Goal: Information Seeking & Learning: Find specific fact

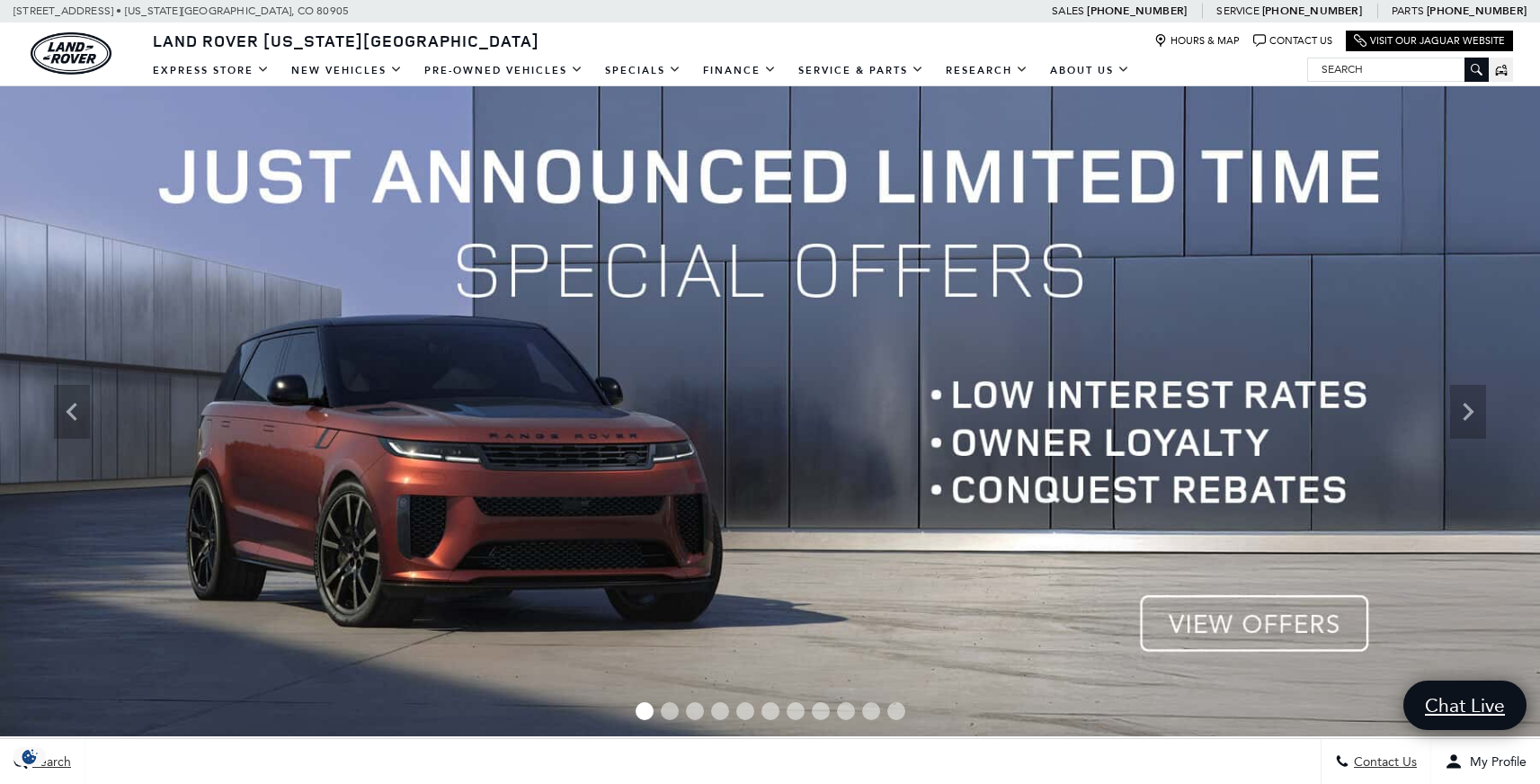
click at [1361, 71] on input "Search" at bounding box center [1398, 69] width 179 height 22
paste input "L347438"
type input "L347438"
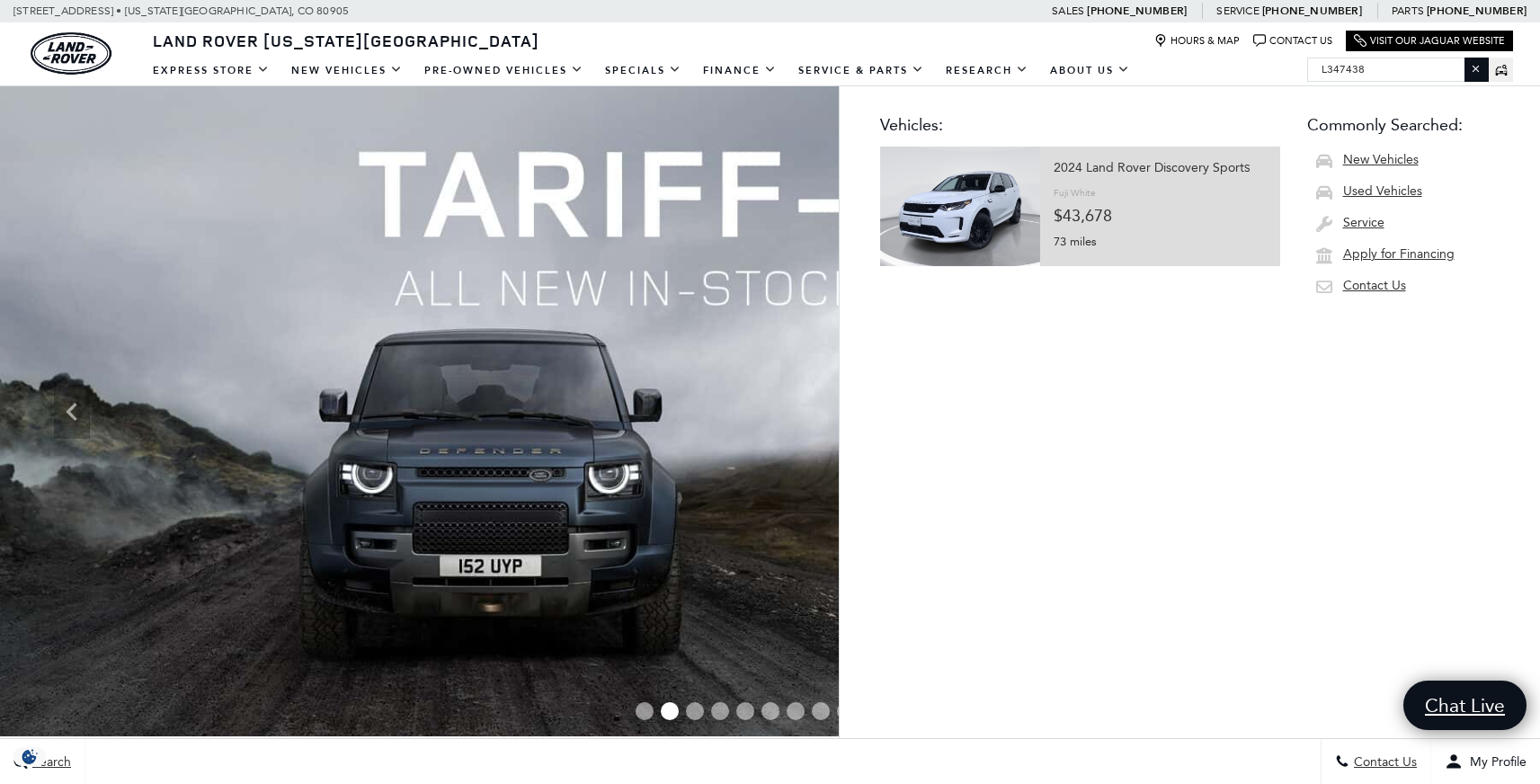
click at [1053, 177] on div "2024 Land Rover Discovery Sport S" at bounding box center [1160, 168] width 213 height 26
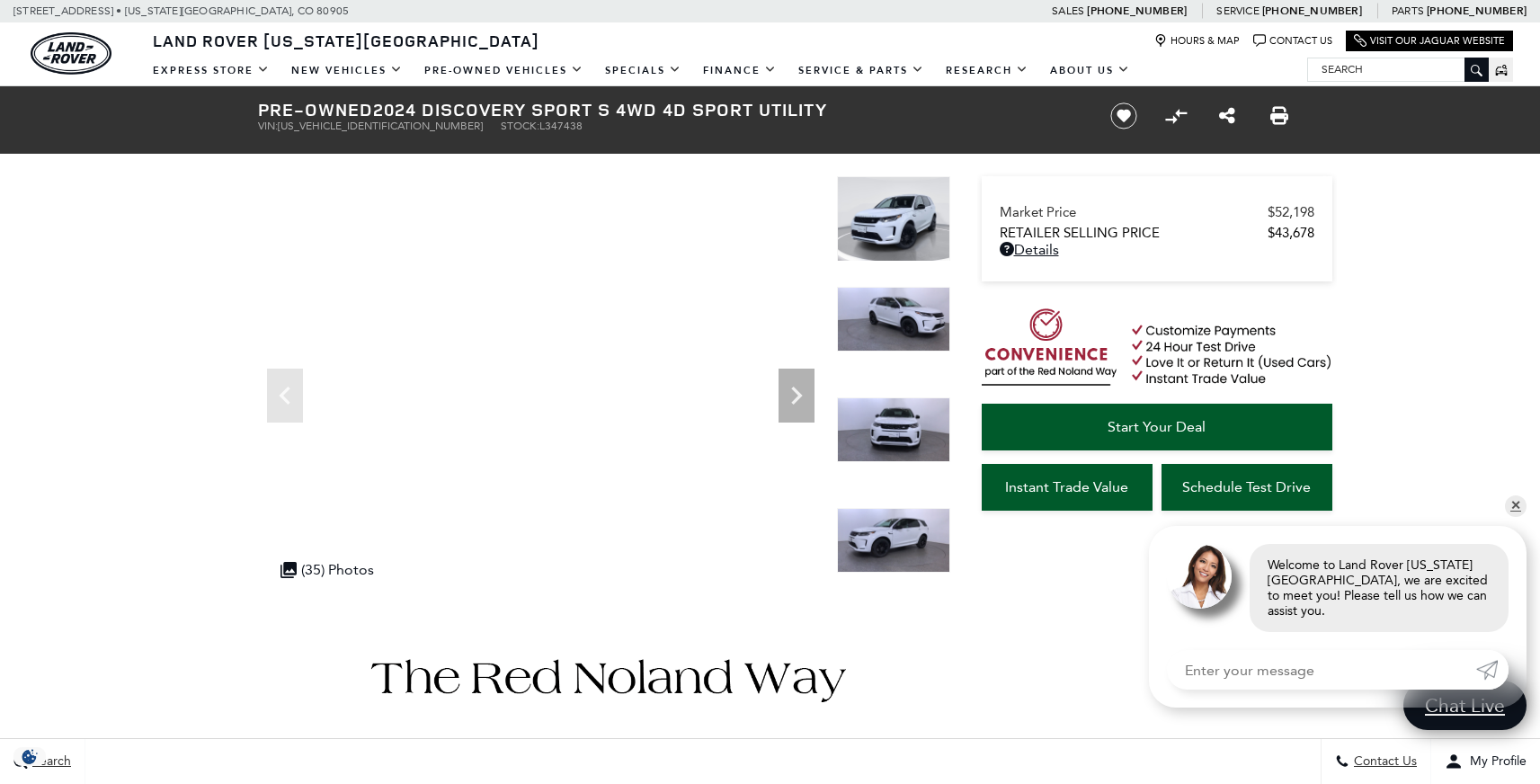
click at [539, 128] on span "L347438" at bounding box center [561, 125] width 43 height 13
copy span "L347438"
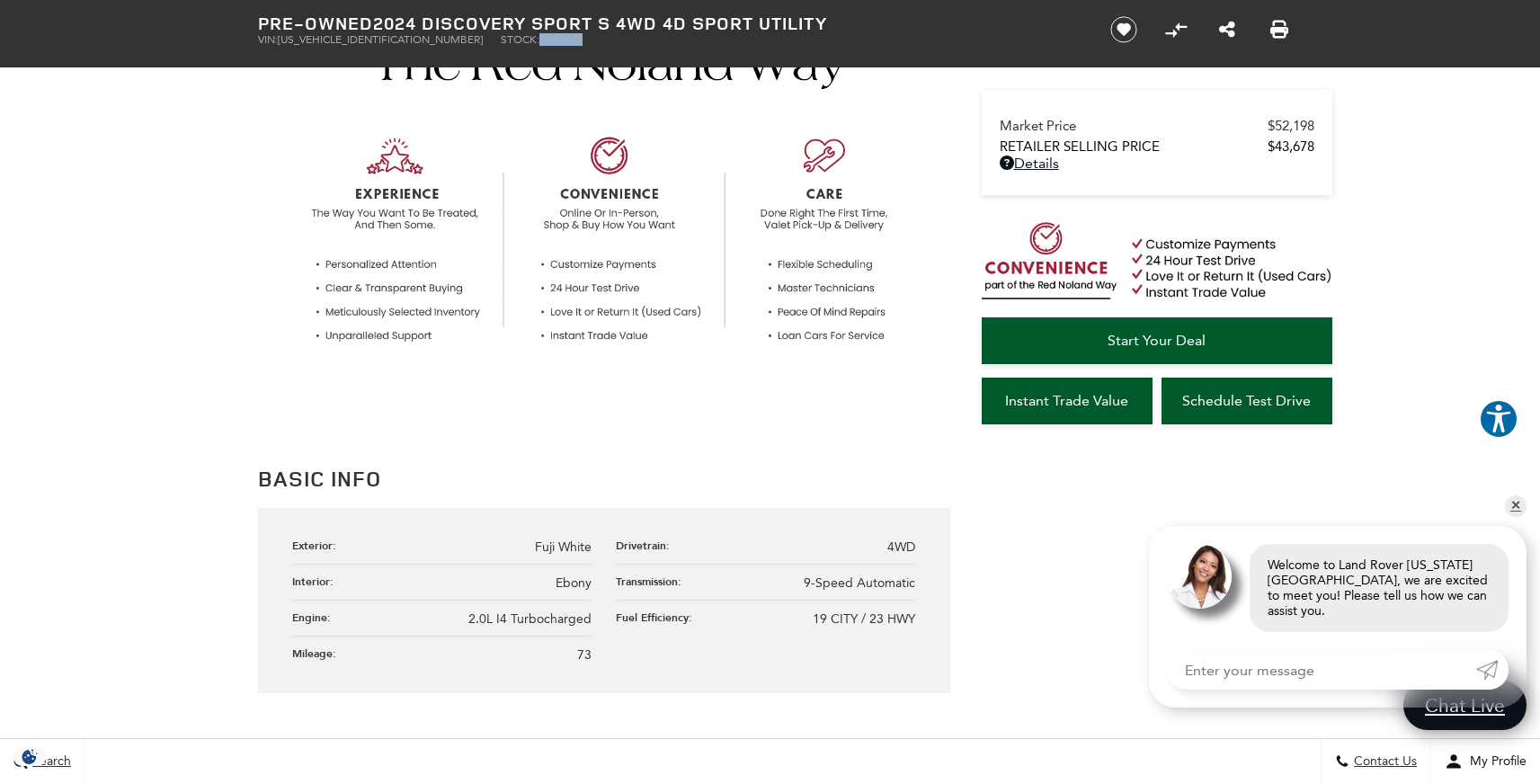
scroll to position [801, 0]
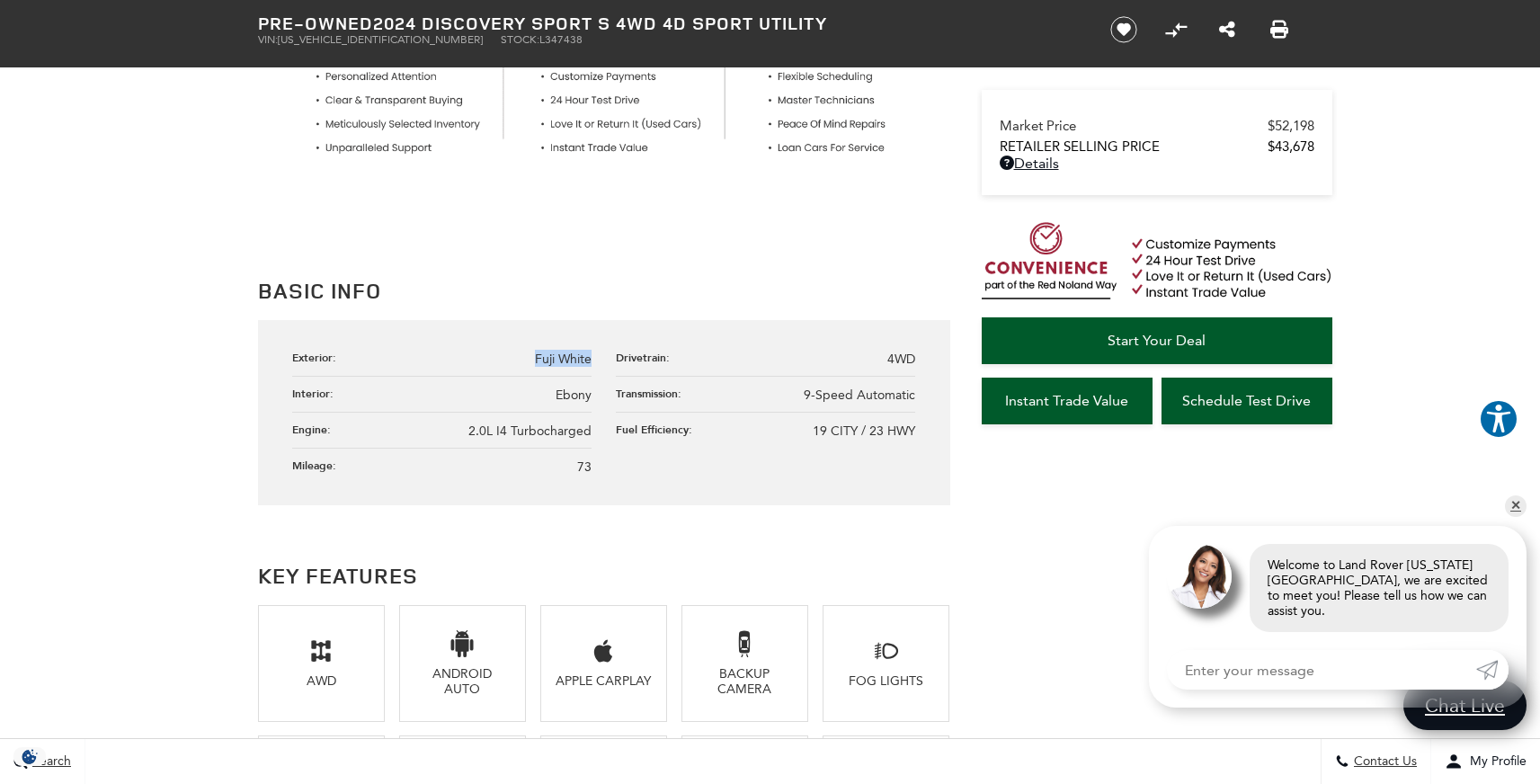
drag, startPoint x: 595, startPoint y: 361, endPoint x: 534, endPoint y: 360, distance: 61.0
click at [534, 360] on ul "Exterior: Fuji White Drivetrain: 4WD Interior: Ebony Transmission: 9-Speed Auto…" at bounding box center [604, 412] width 623 height 143
copy span "Fuji White"
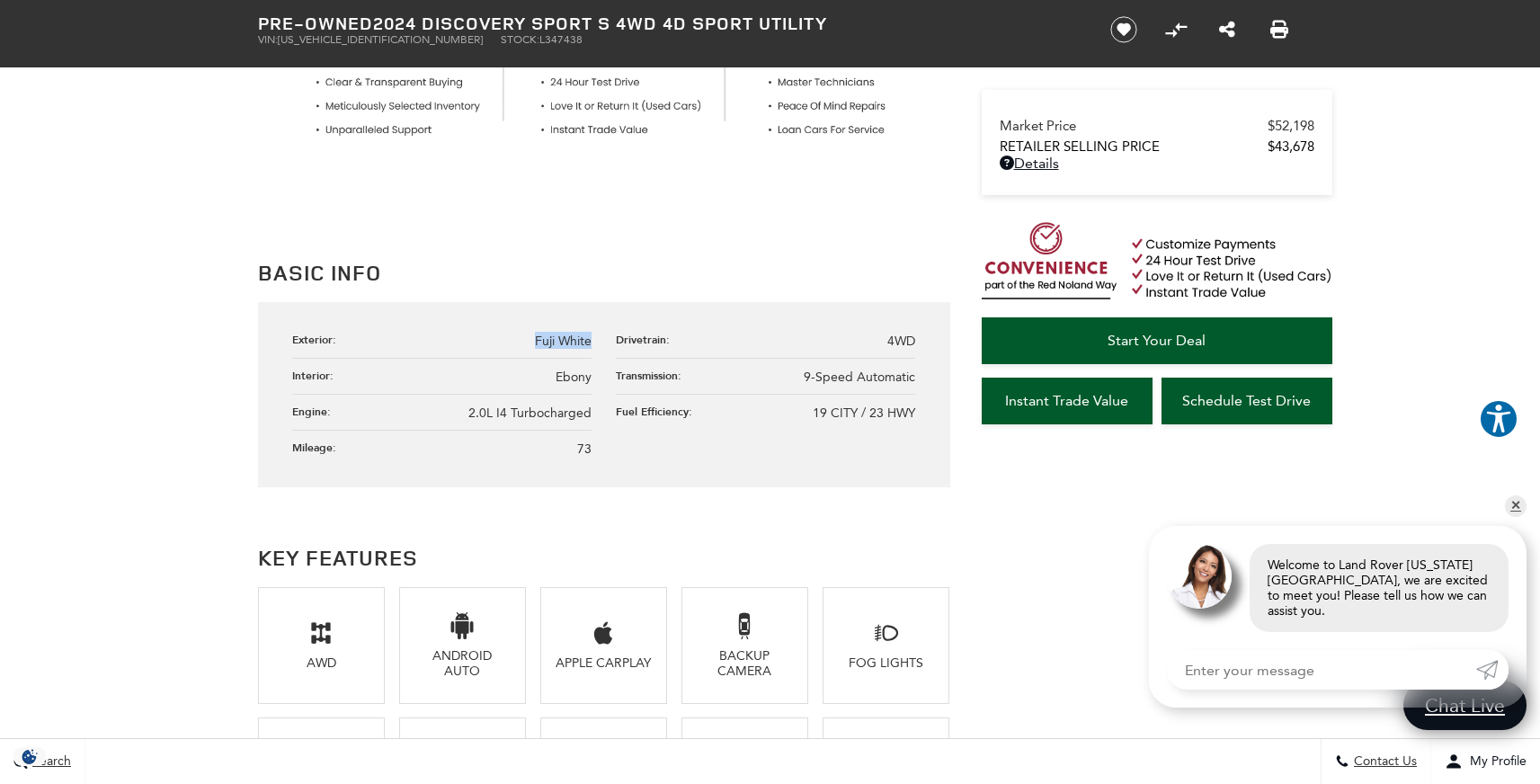
scroll to position [826, 0]
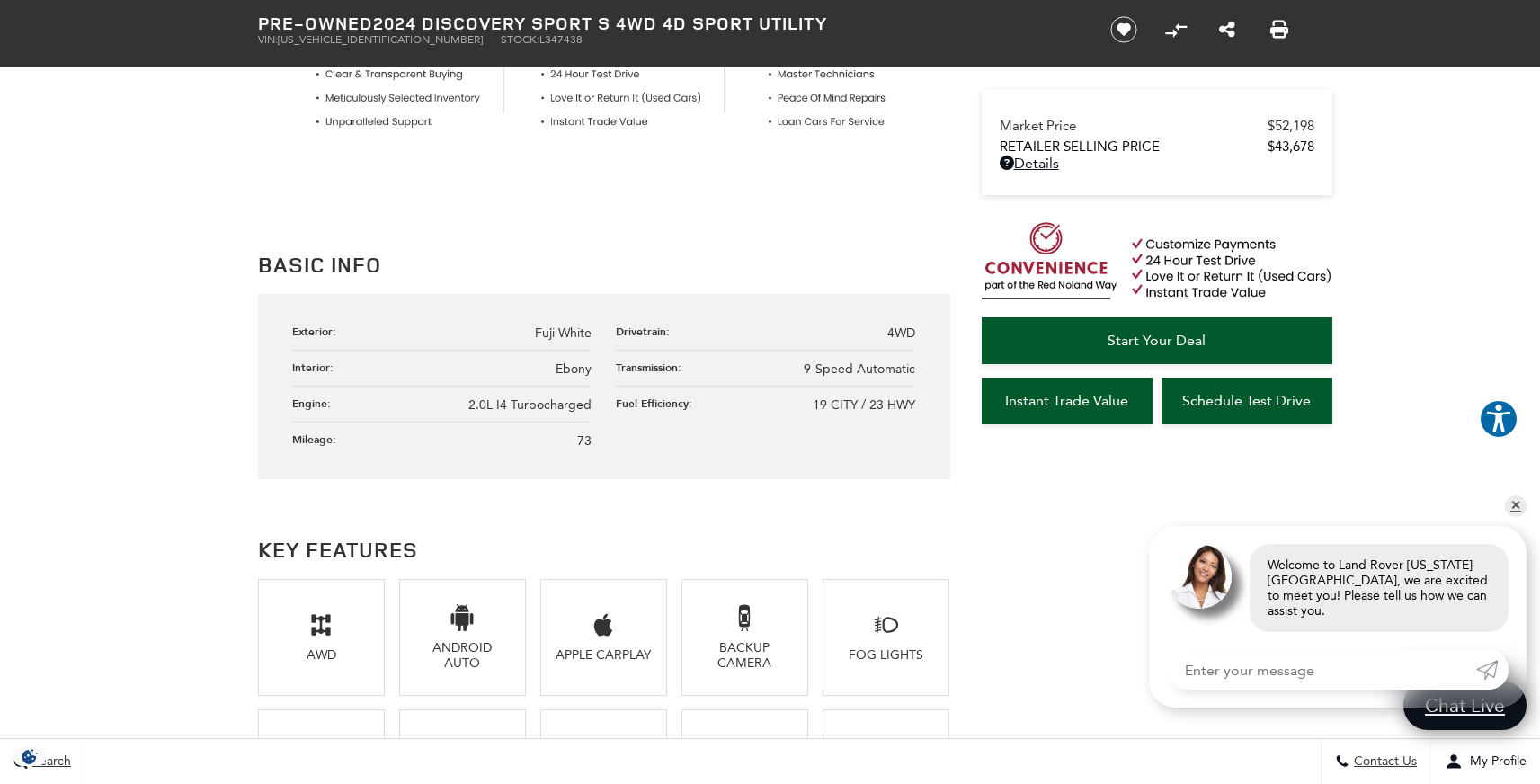
click at [591, 372] on ul "Exterior: Fuji White Drivetrain: 4WD Interior: Ebony Transmission: 9-Speed Auto…" at bounding box center [604, 385] width 623 height 143
drag, startPoint x: 594, startPoint y: 401, endPoint x: 471, endPoint y: 405, distance: 123.1
click at [471, 405] on ul "Exterior: Fuji White Drivetrain: 4WD Interior: Ebony Transmission: 9-Speed Auto…" at bounding box center [604, 385] width 623 height 143
copy span "2.0L I4 Turbocharged"
copy span "9-Speed Automatic"
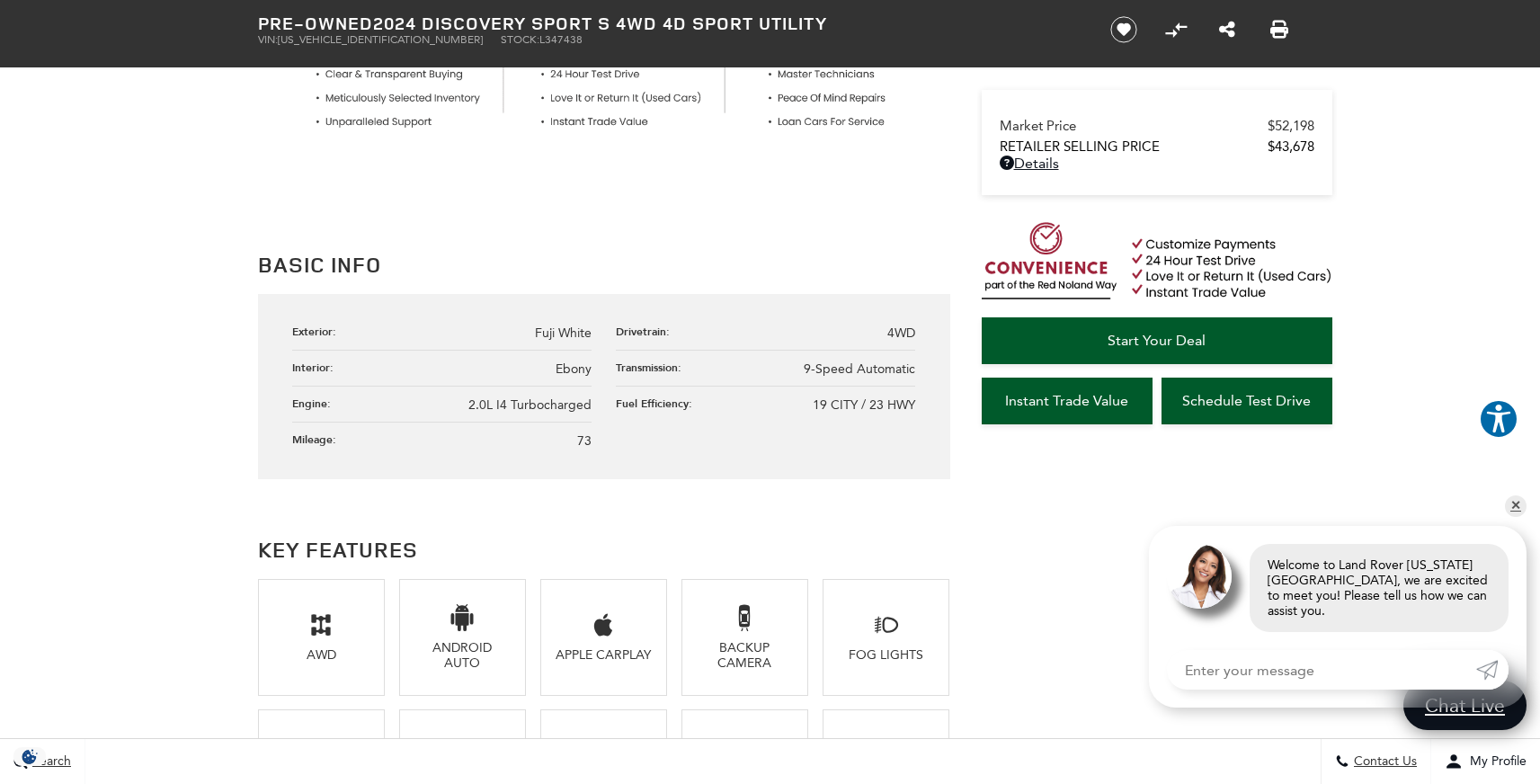
click at [353, 37] on span "SALCJ2FX7RH347438" at bounding box center [380, 39] width 205 height 13
copy span "SALCJ2FX7RH347438"
drag, startPoint x: 375, startPoint y: 25, endPoint x: 611, endPoint y: 19, distance: 236.1
click at [611, 19] on h1 "Pre-Owned 2024 Discovery Sport S 4WD 4D Sport Utility" at bounding box center [669, 24] width 823 height 20
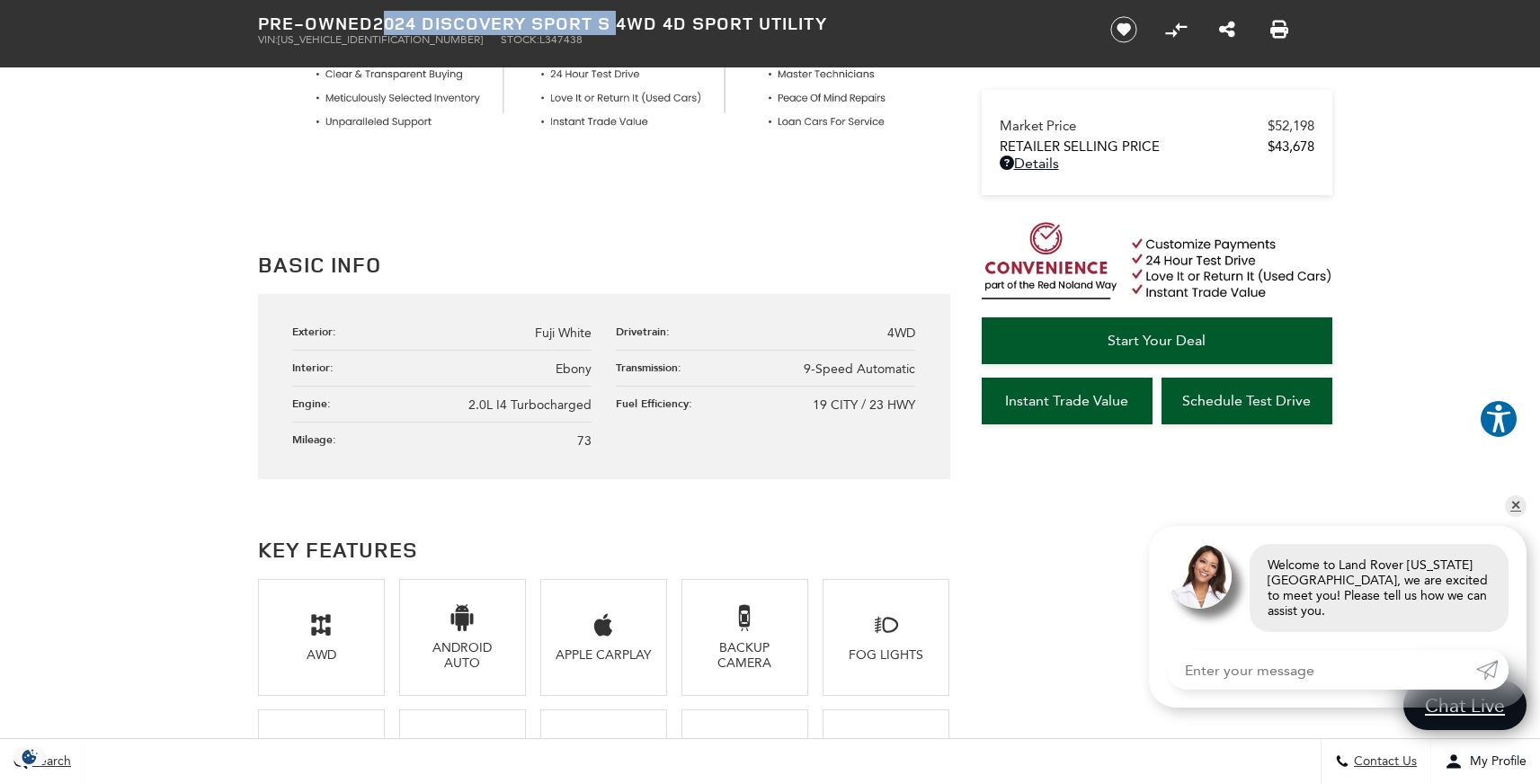
copy h1 "2024 Discovery Sport S"
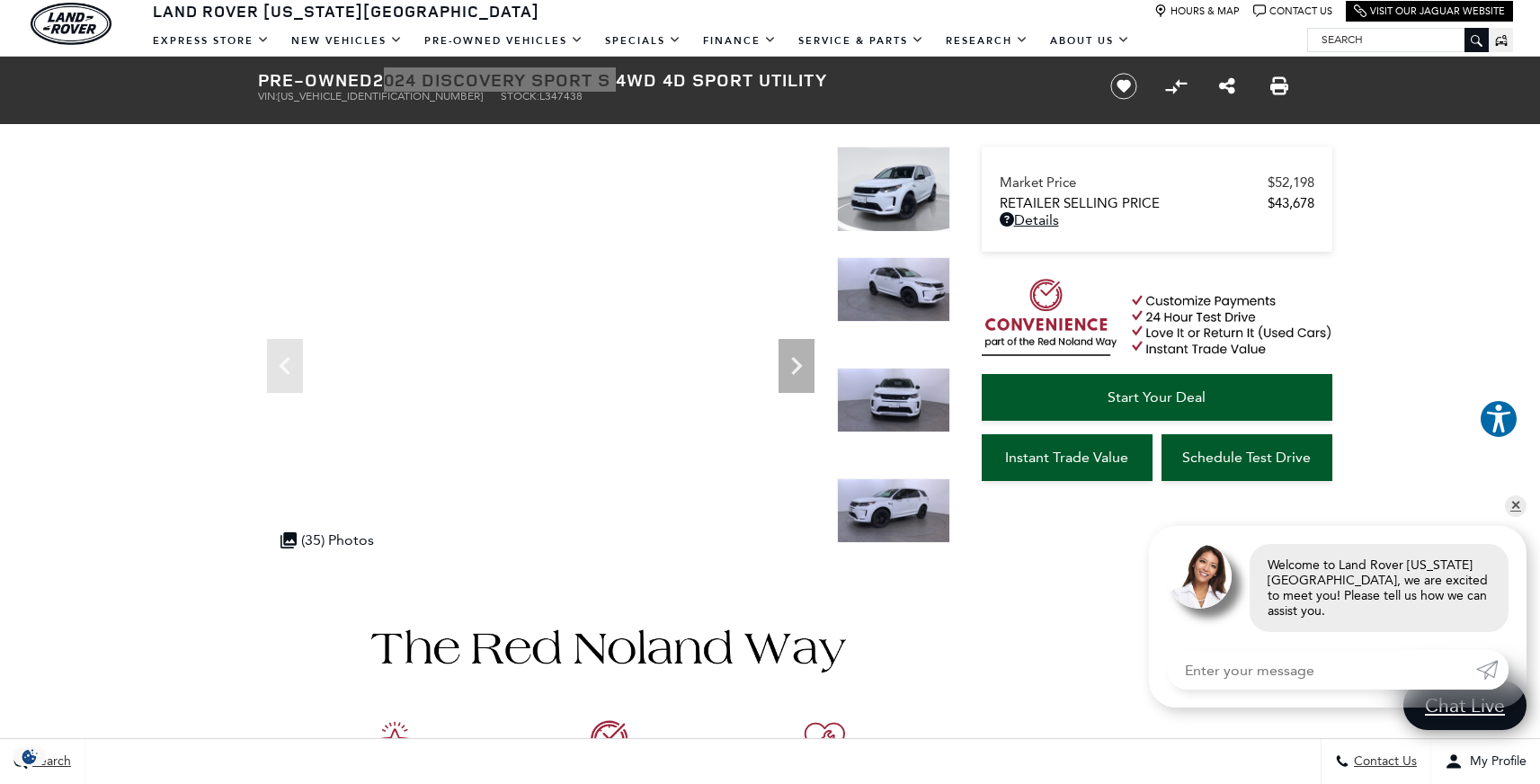
scroll to position [27, 0]
